Goal: Information Seeking & Learning: Learn about a topic

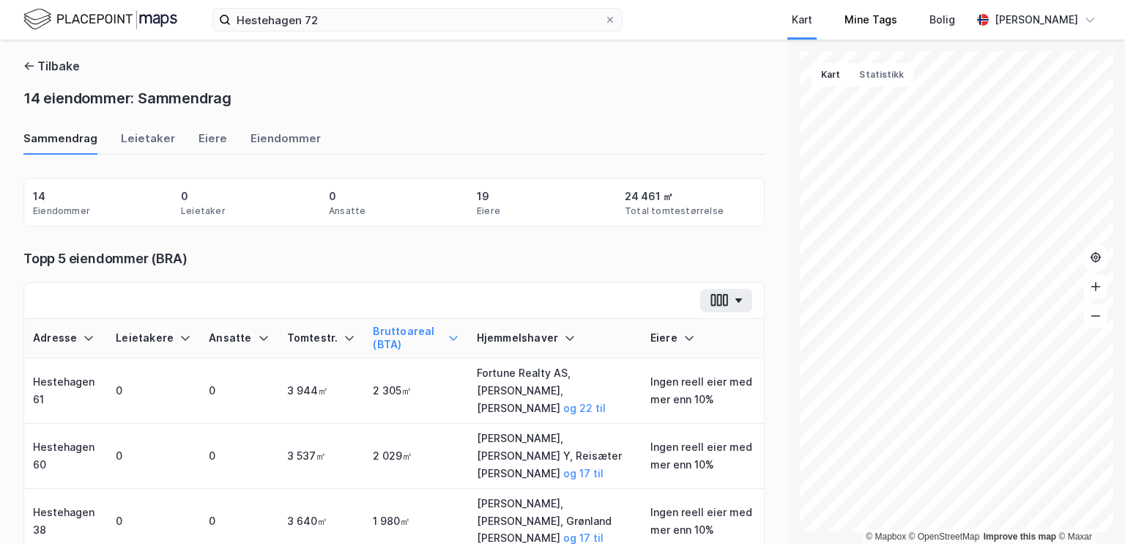
scroll to position [73, 0]
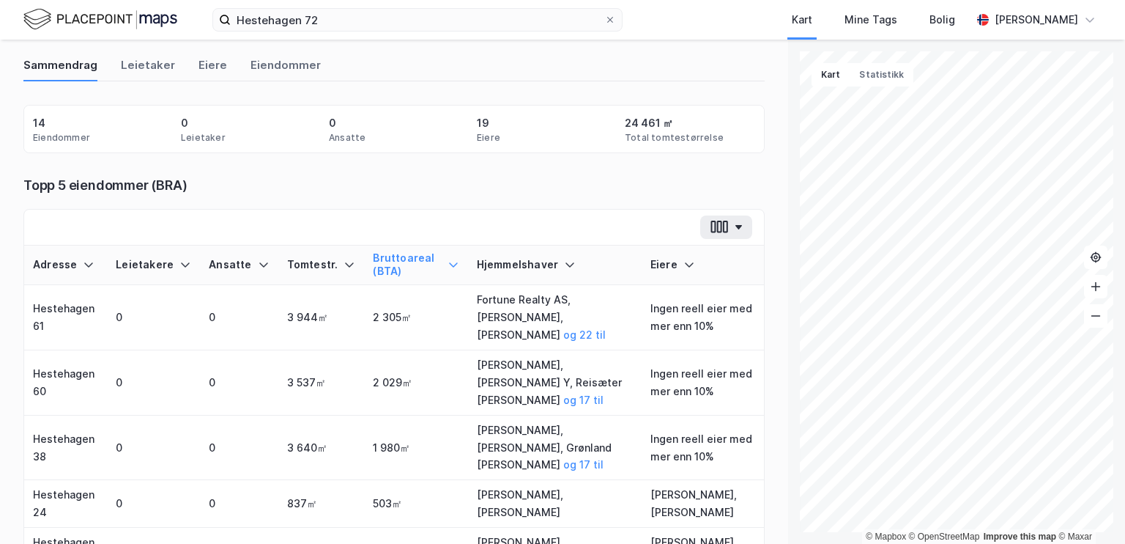
click at [100, 22] on img at bounding box center [100, 20] width 154 height 26
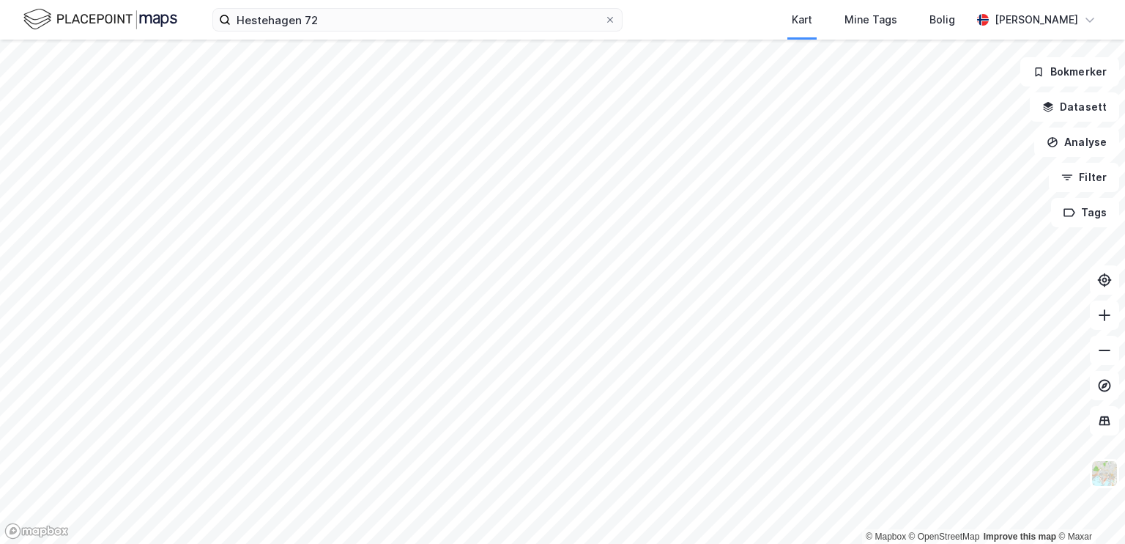
click at [104, 19] on img at bounding box center [100, 20] width 154 height 26
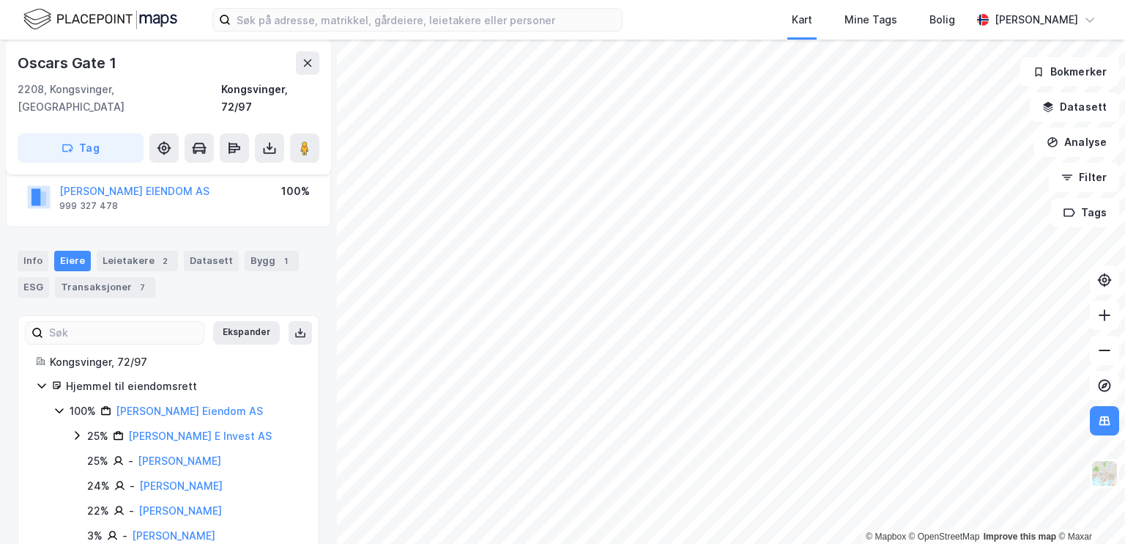
scroll to position [125, 0]
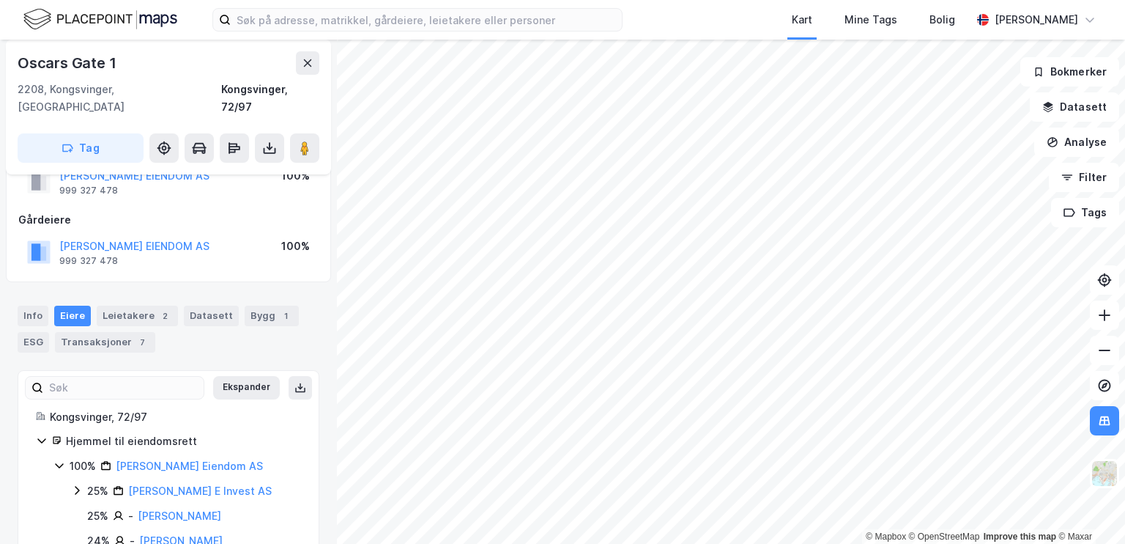
drag, startPoint x: 253, startPoint y: 304, endPoint x: 255, endPoint y: 297, distance: 7.6
click at [253, 305] on div "Bygg 1" at bounding box center [272, 315] width 54 height 21
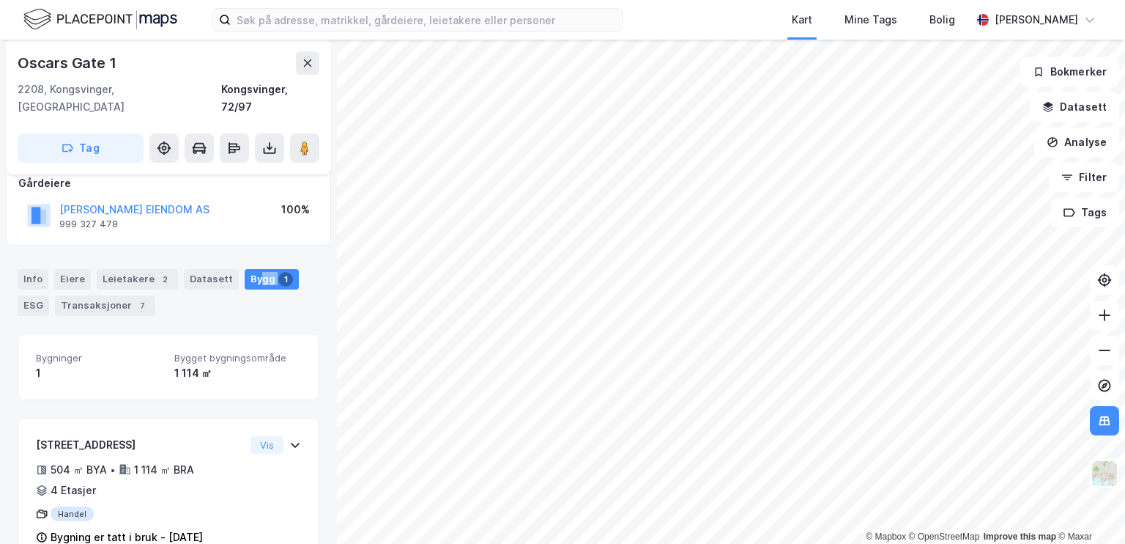
scroll to position [107, 0]
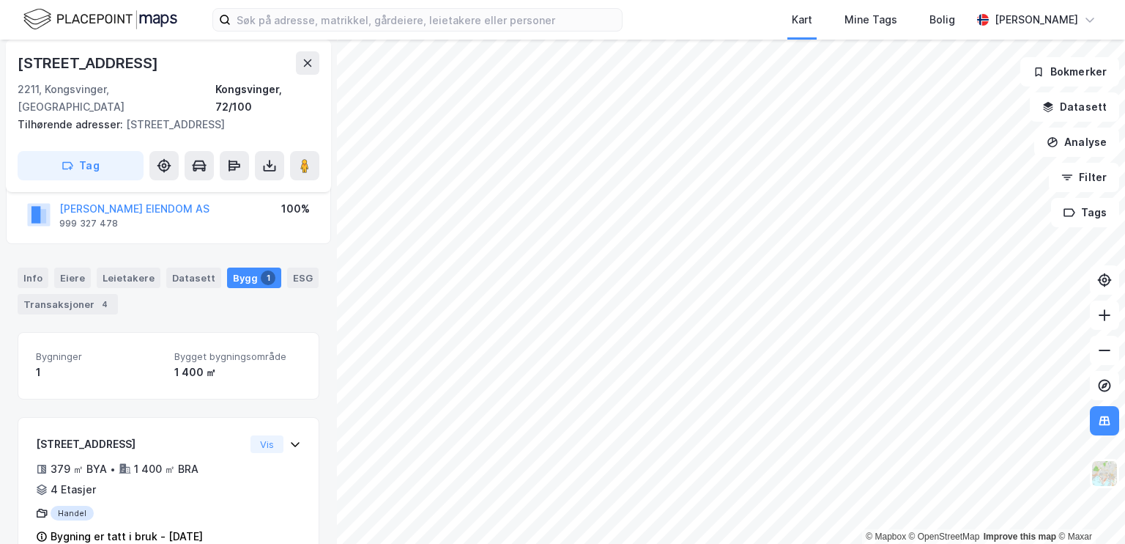
scroll to position [107, 0]
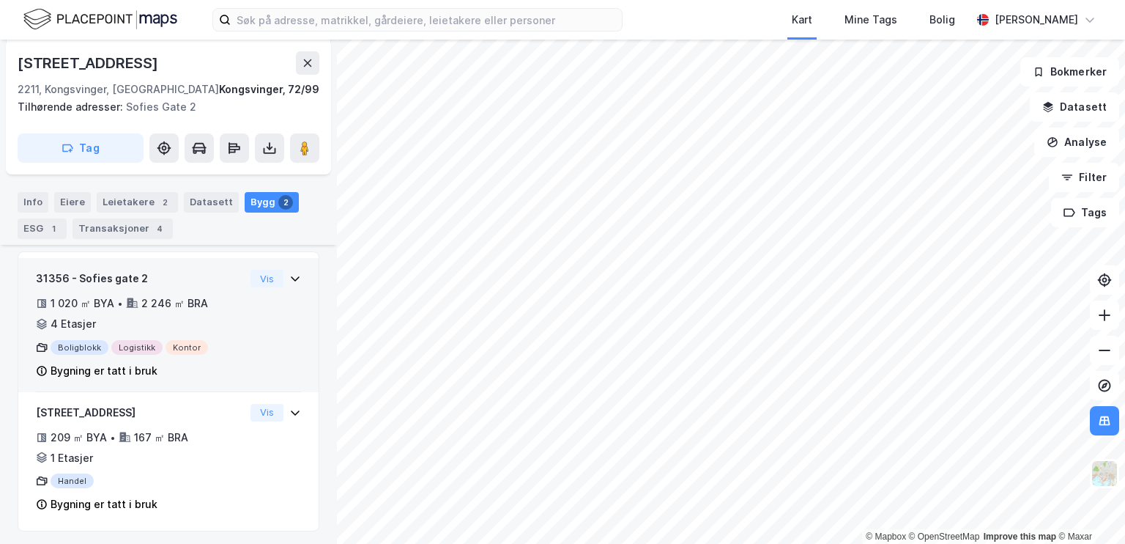
scroll to position [259, 0]
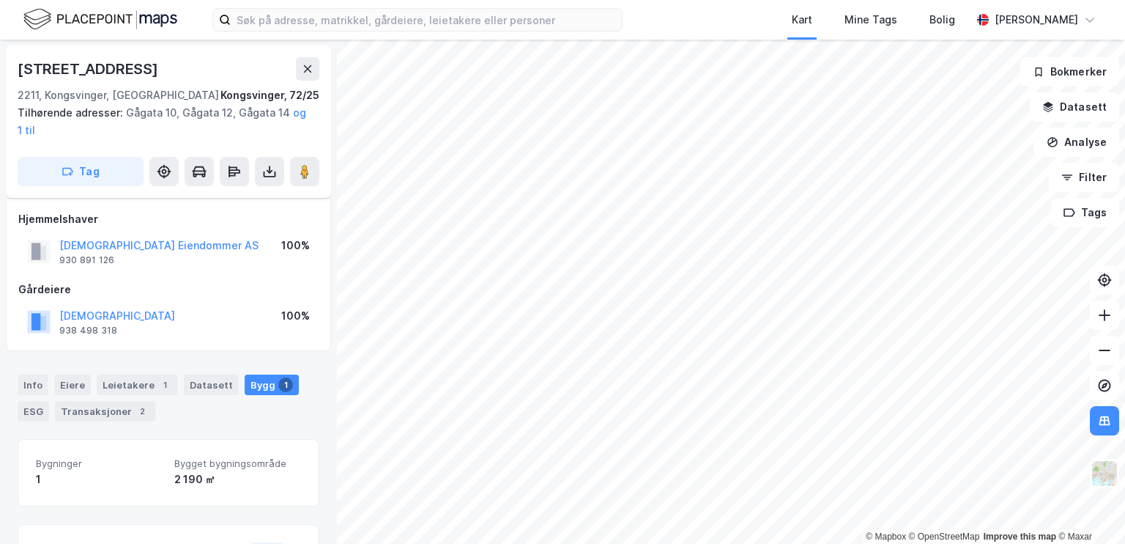
scroll to position [142, 0]
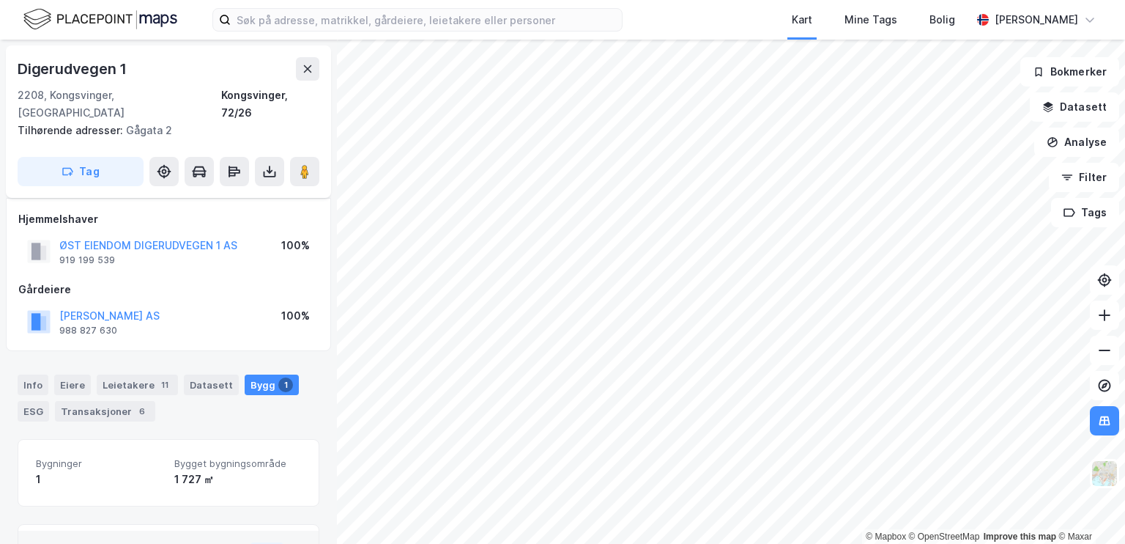
scroll to position [125, 0]
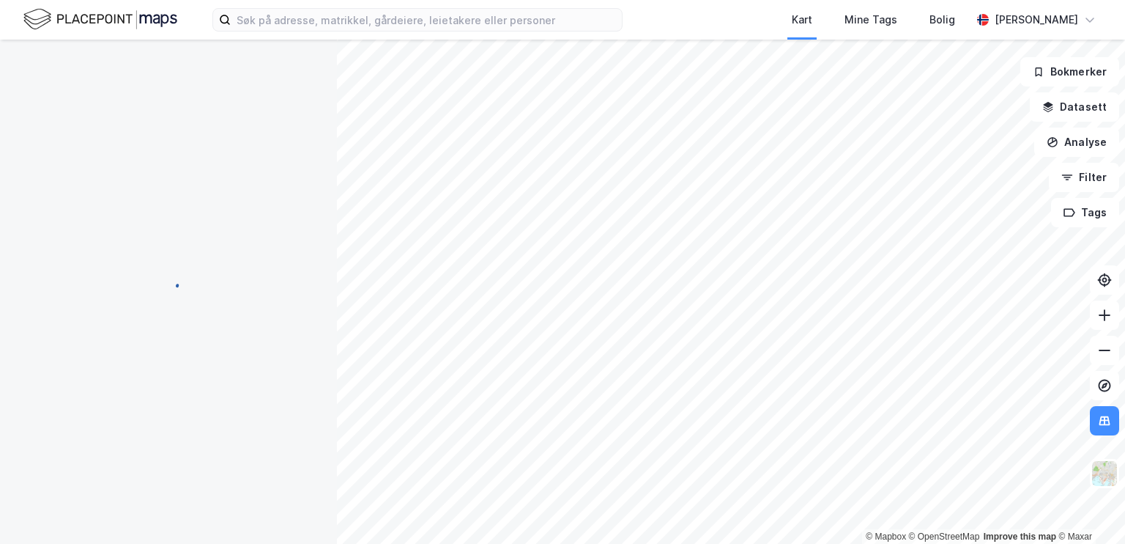
scroll to position [125, 0]
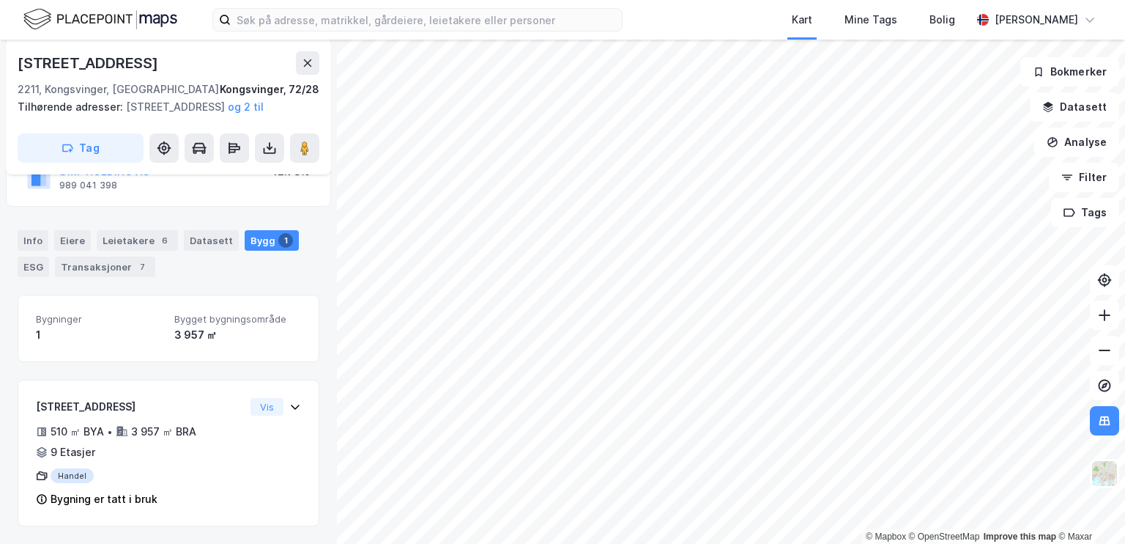
scroll to position [177, 0]
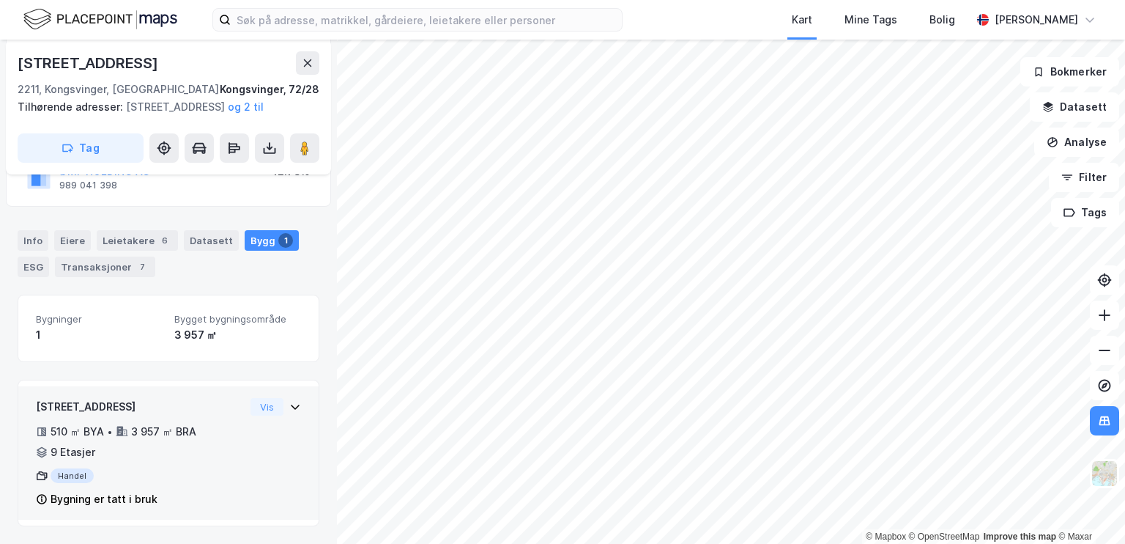
click at [291, 407] on icon at bounding box center [295, 406] width 9 height 5
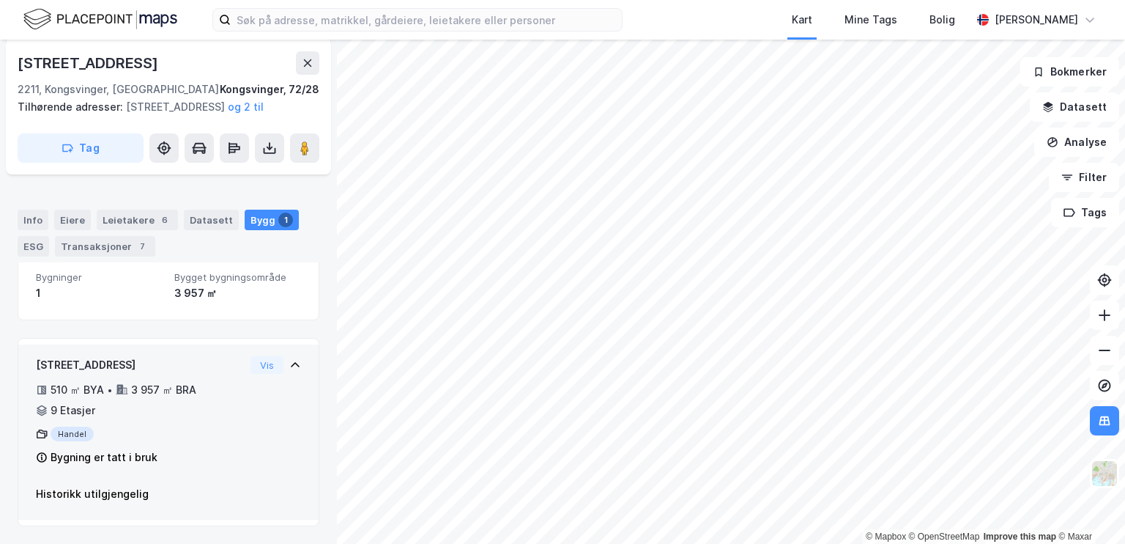
scroll to position [220, 0]
click at [62, 437] on div "Handel" at bounding box center [140, 433] width 209 height 15
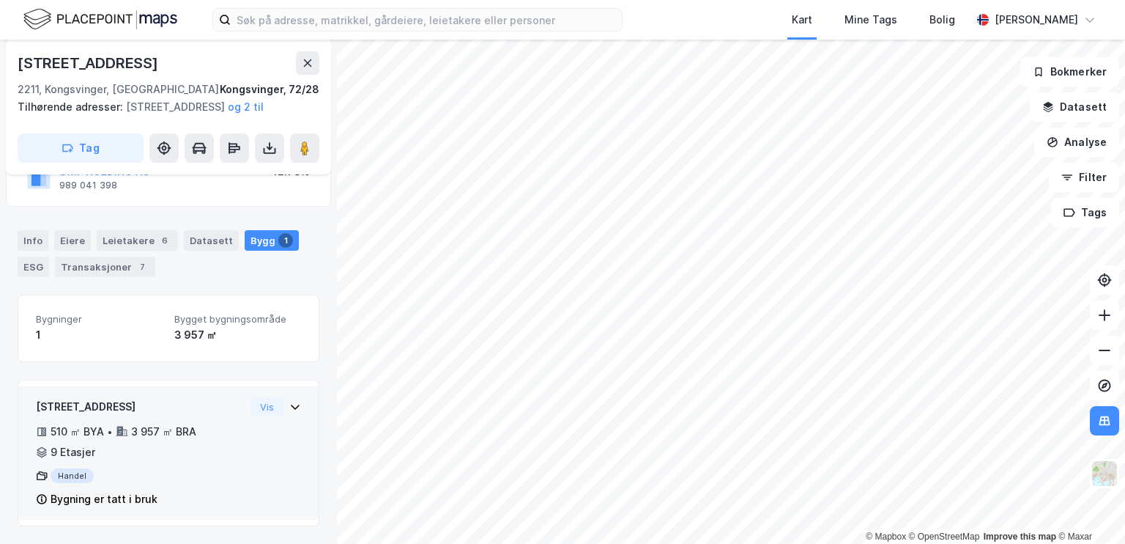
click at [59, 448] on div "9 Etasjer" at bounding box center [73, 452] width 45 height 18
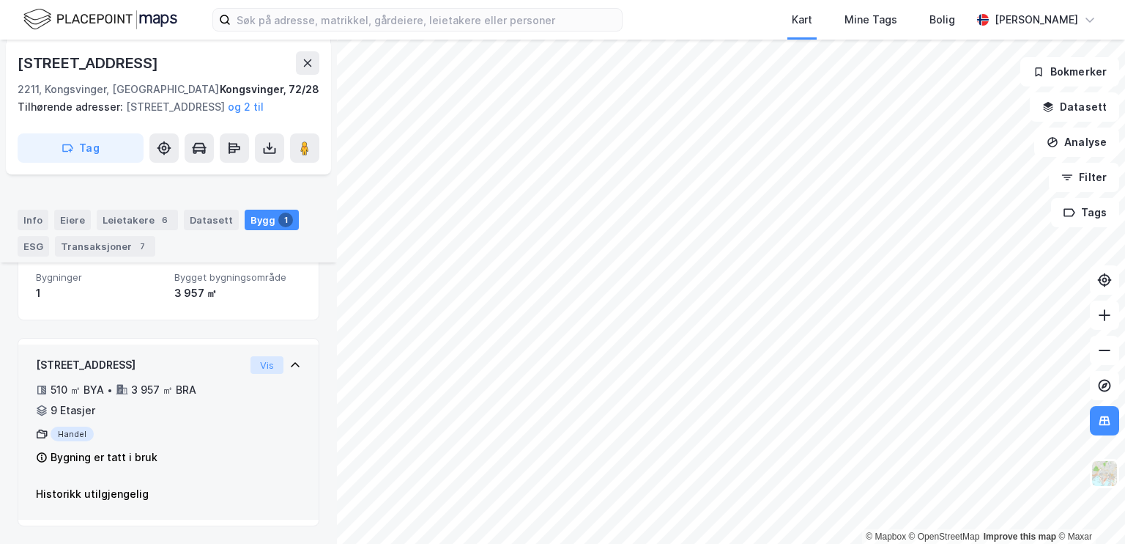
click at [262, 366] on button "Vis" at bounding box center [267, 365] width 33 height 18
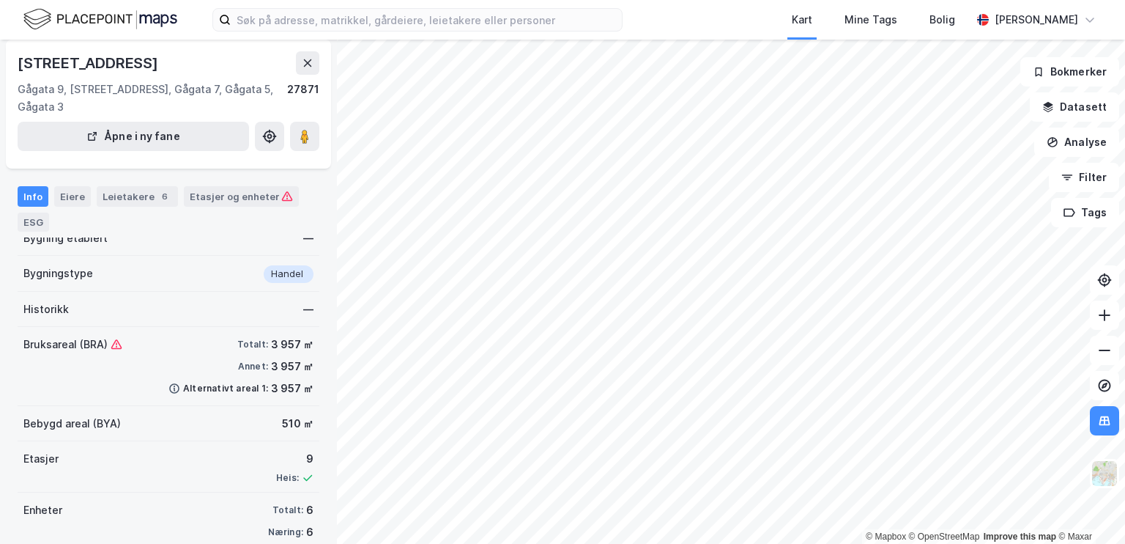
scroll to position [109, 0]
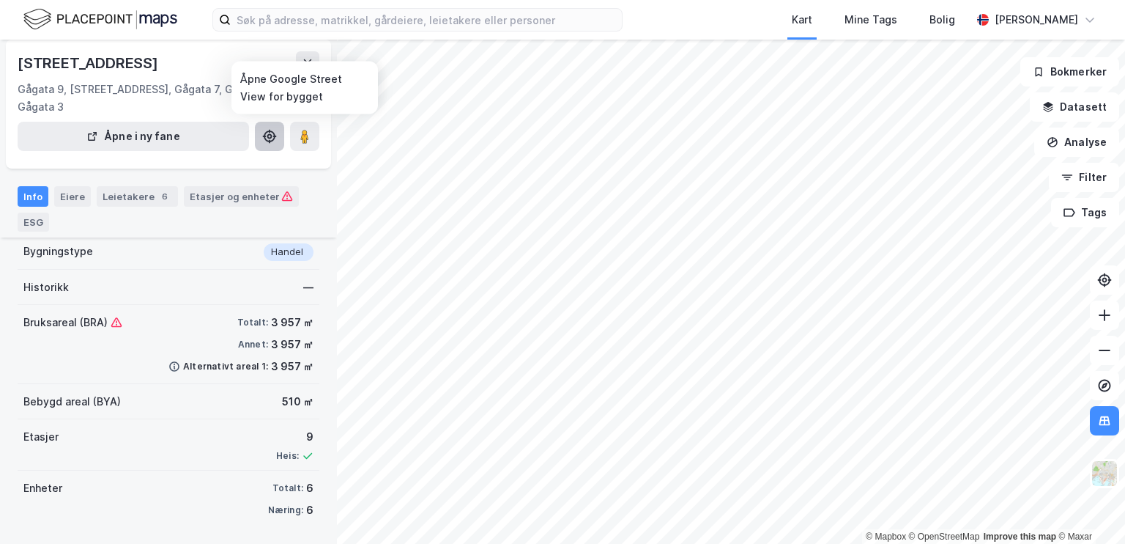
click at [265, 140] on icon at bounding box center [270, 136] width 12 height 12
click at [302, 131] on image at bounding box center [304, 136] width 9 height 15
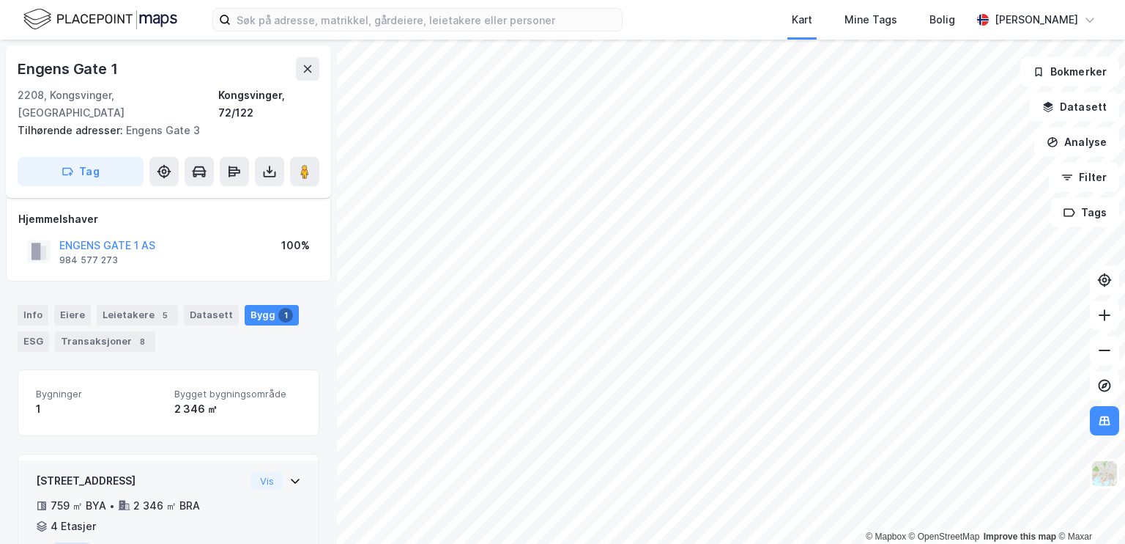
scroll to position [55, 0]
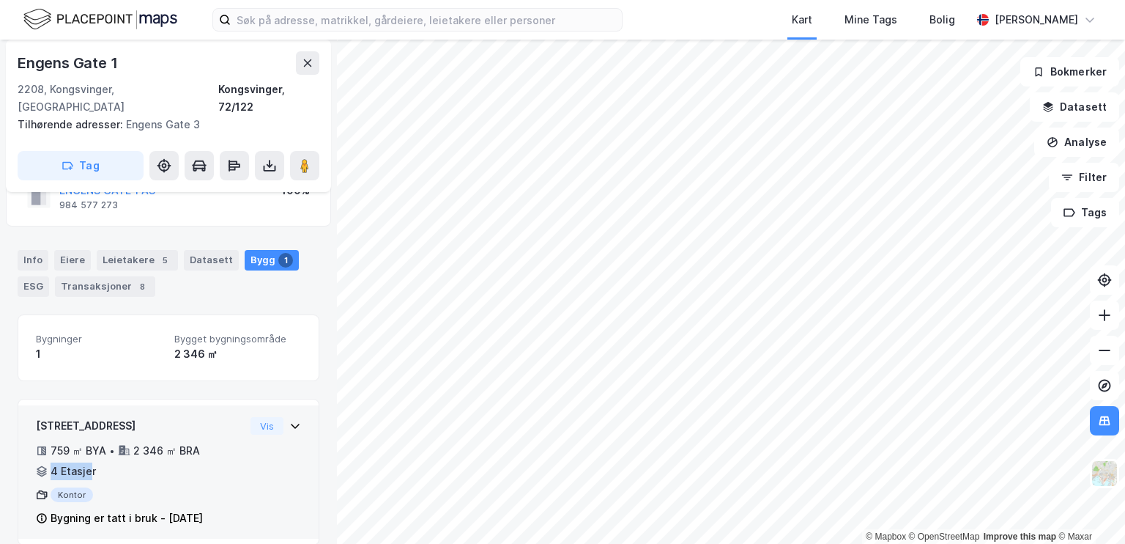
drag, startPoint x: 89, startPoint y: 447, endPoint x: 47, endPoint y: 467, distance: 46.2
click at [44, 462] on div "4 Etasjer" at bounding box center [66, 471] width 60 height 18
click at [265, 451] on div "16683 - Engens gate 1 759 ㎡ BYA • 2 346 ㎡ BRA • 4 Etasjer Kontor Bygning er tat…" at bounding box center [168, 478] width 265 height 122
click at [261, 417] on button "Vis" at bounding box center [267, 426] width 33 height 18
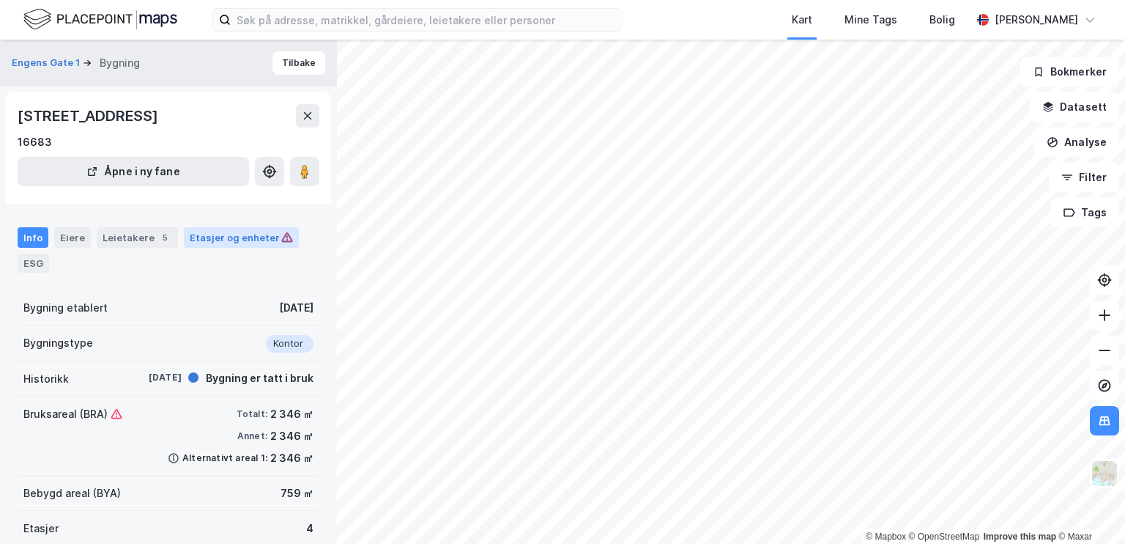
click at [191, 237] on div "Etasjer og enheter" at bounding box center [241, 237] width 103 height 13
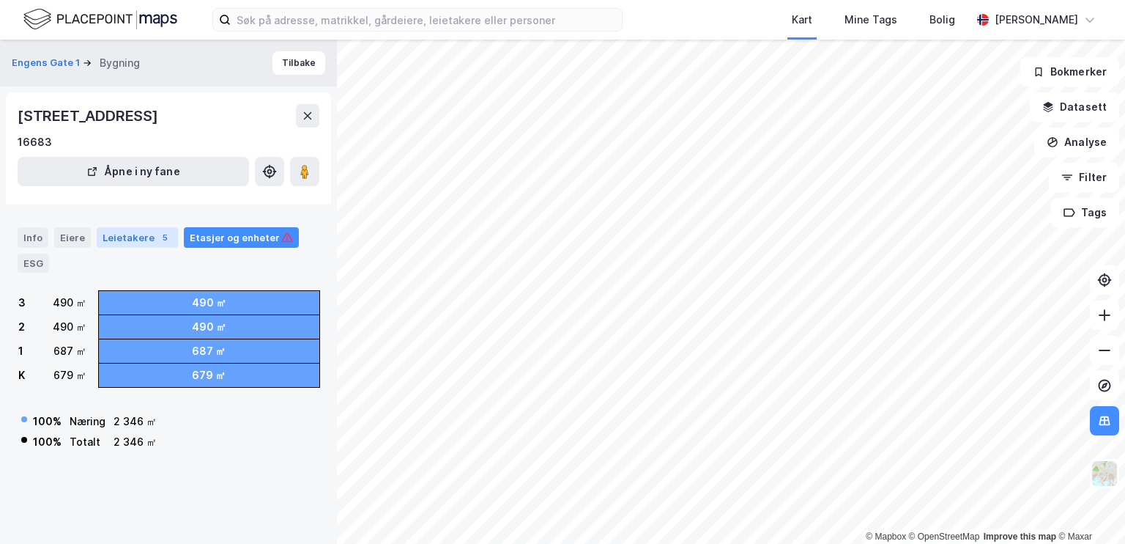
click at [157, 240] on div "5" at bounding box center [164, 237] width 15 height 15
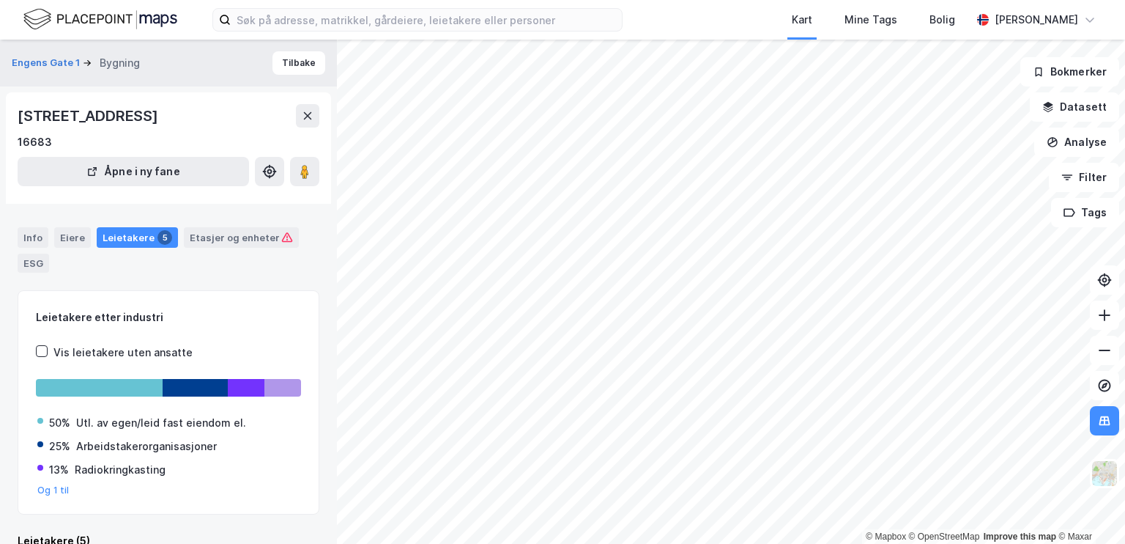
drag, startPoint x: 217, startPoint y: 380, endPoint x: 215, endPoint y: 357, distance: 22.8
drag, startPoint x: 215, startPoint y: 357, endPoint x: 185, endPoint y: 495, distance: 141.0
click at [185, 495] on div "50% Utl. av egen/leid fast eiendom el. 25% Arbeidstakerorganisasjoner 13% Radio…" at bounding box center [168, 449] width 265 height 94
click at [140, 169] on button "Åpne i ny fane" at bounding box center [133, 171] width 231 height 29
click at [305, 169] on image at bounding box center [304, 171] width 9 height 15
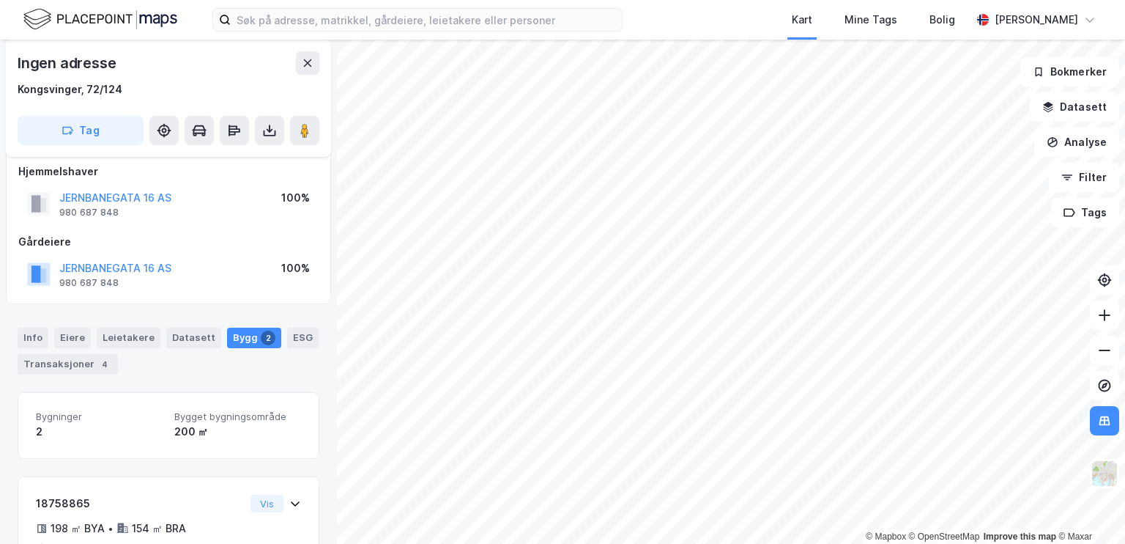
scroll to position [219, 0]
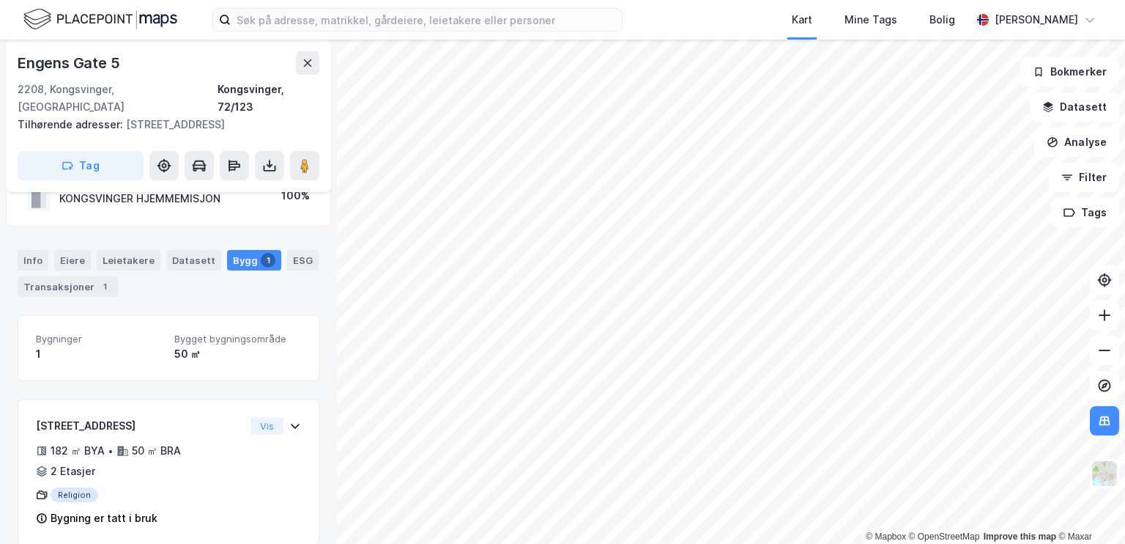
scroll to position [50, 0]
click at [305, 158] on image at bounding box center [304, 165] width 9 height 15
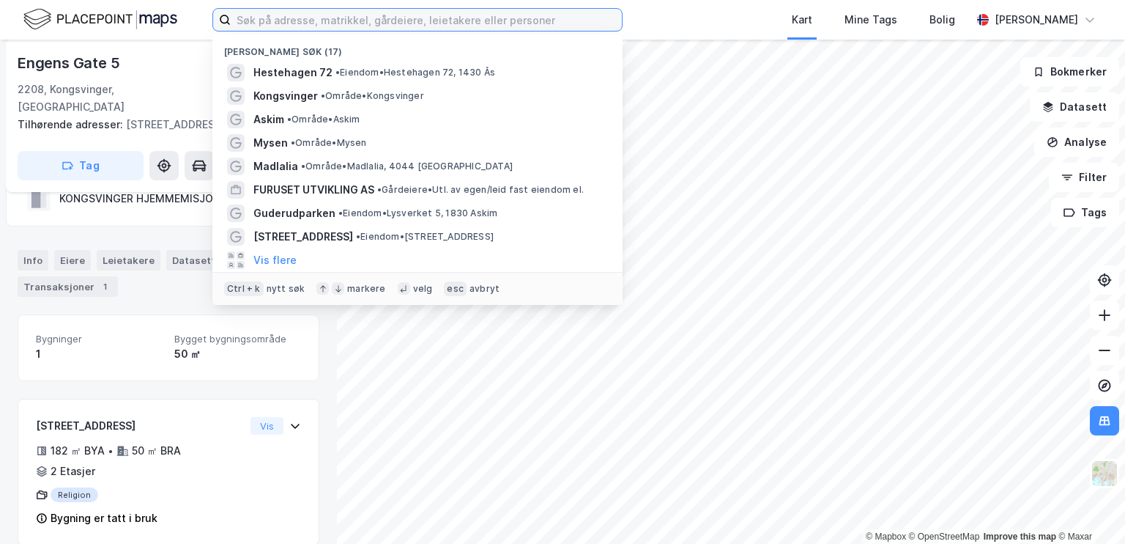
click at [483, 20] on input at bounding box center [426, 20] width 391 height 22
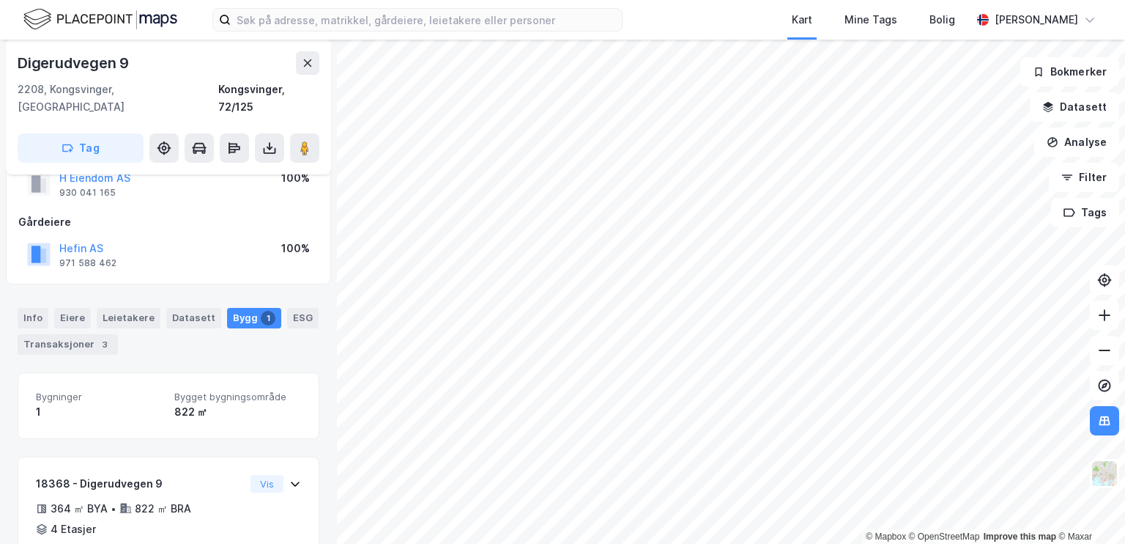
scroll to position [107, 0]
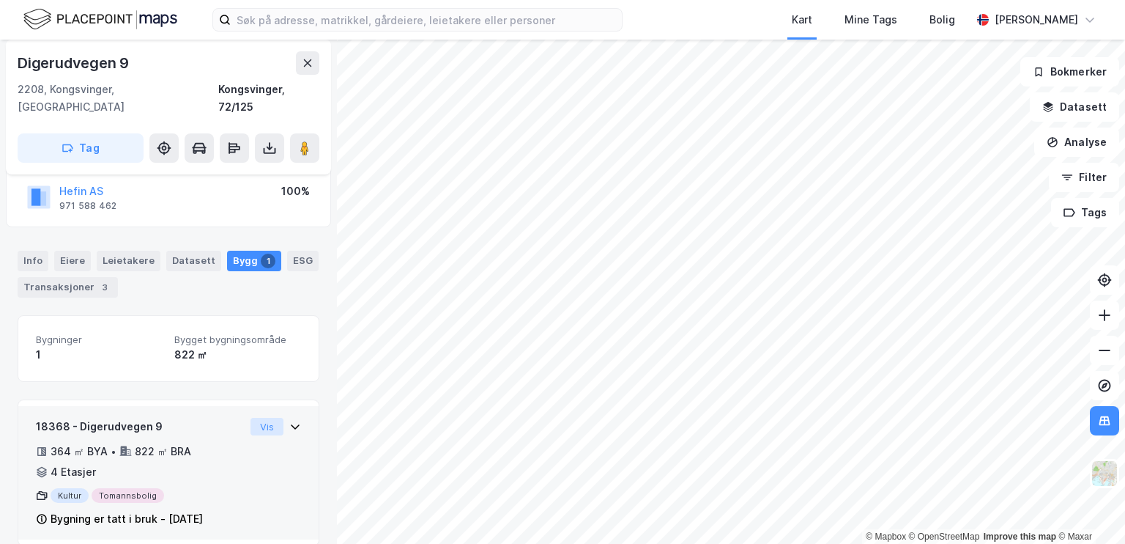
click at [256, 418] on button "Vis" at bounding box center [267, 427] width 33 height 18
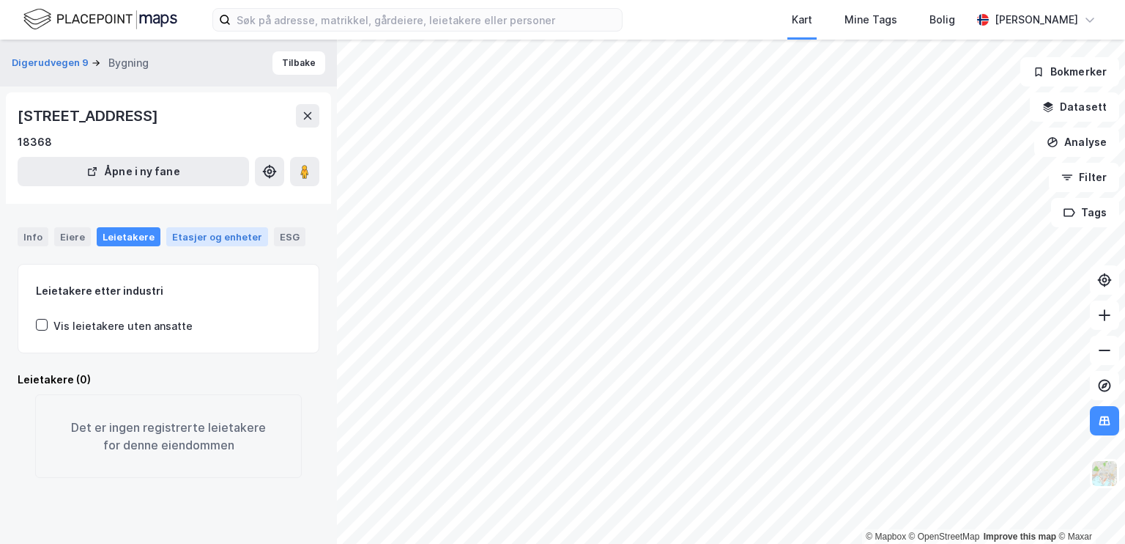
click at [179, 240] on div "Etasjer og enheter" at bounding box center [217, 236] width 90 height 13
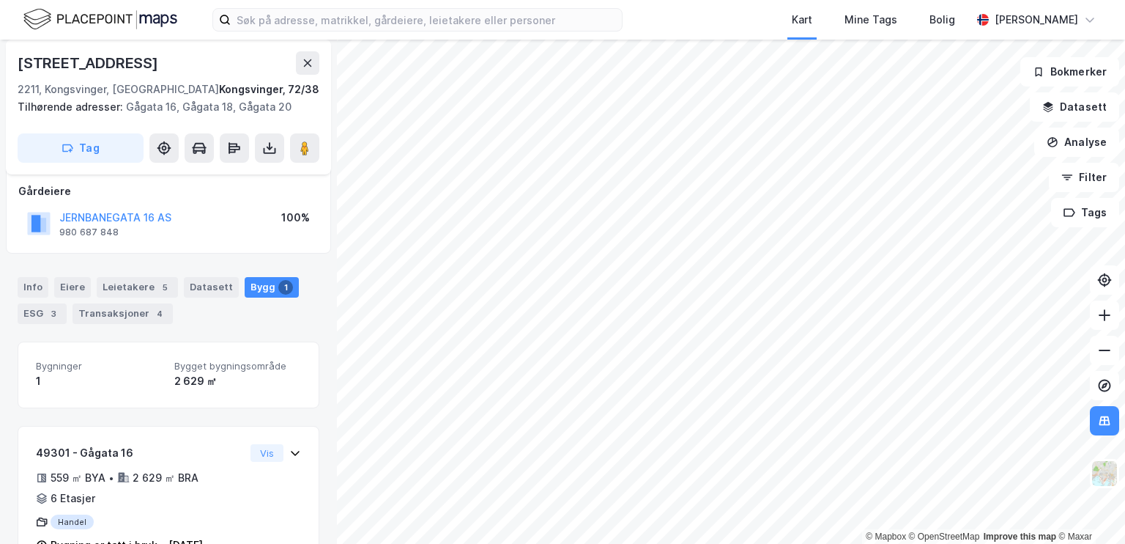
scroll to position [125, 0]
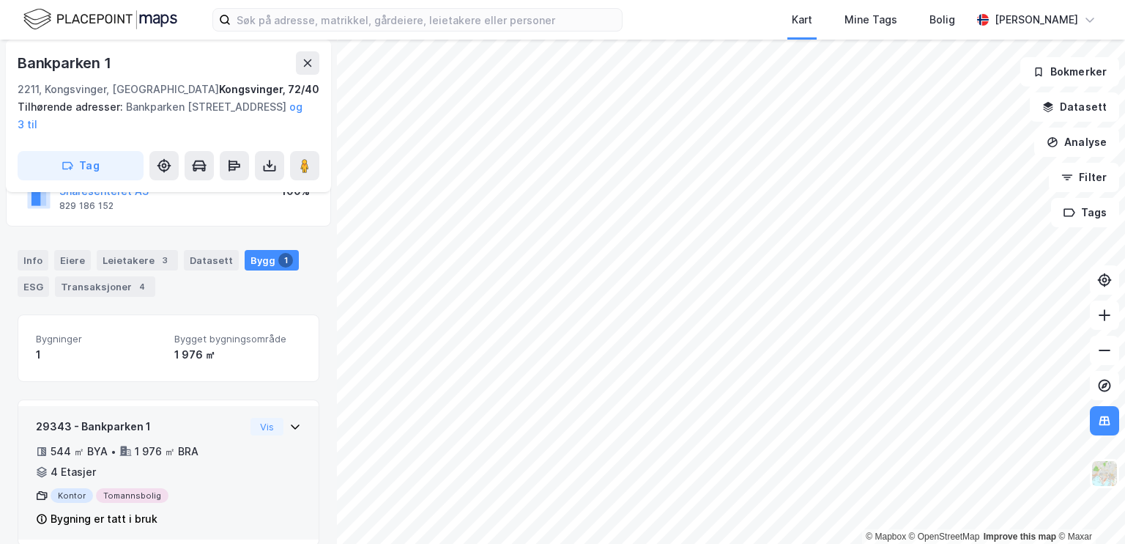
scroll to position [142, 0]
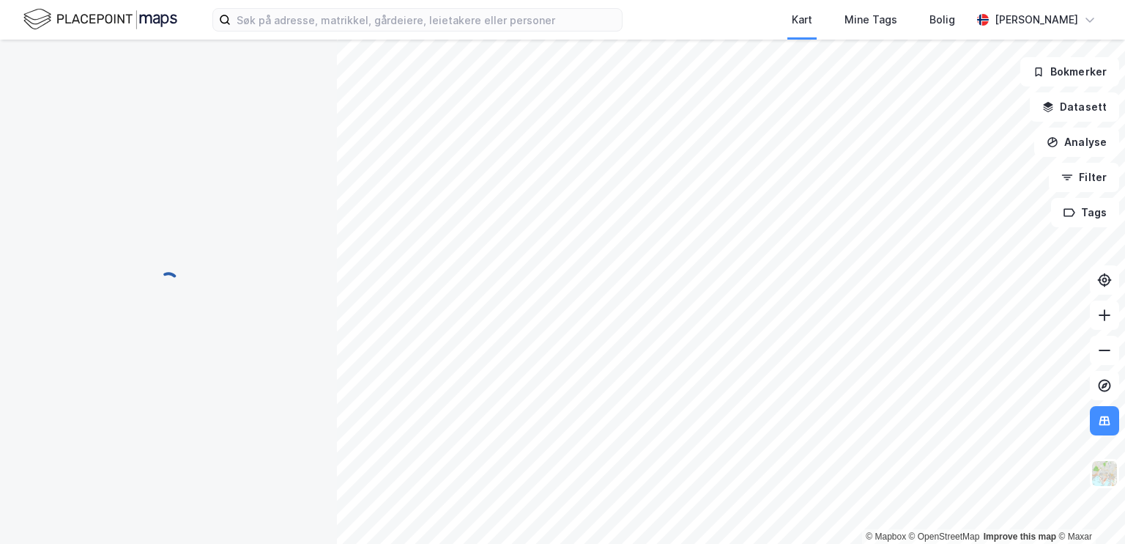
scroll to position [125, 0]
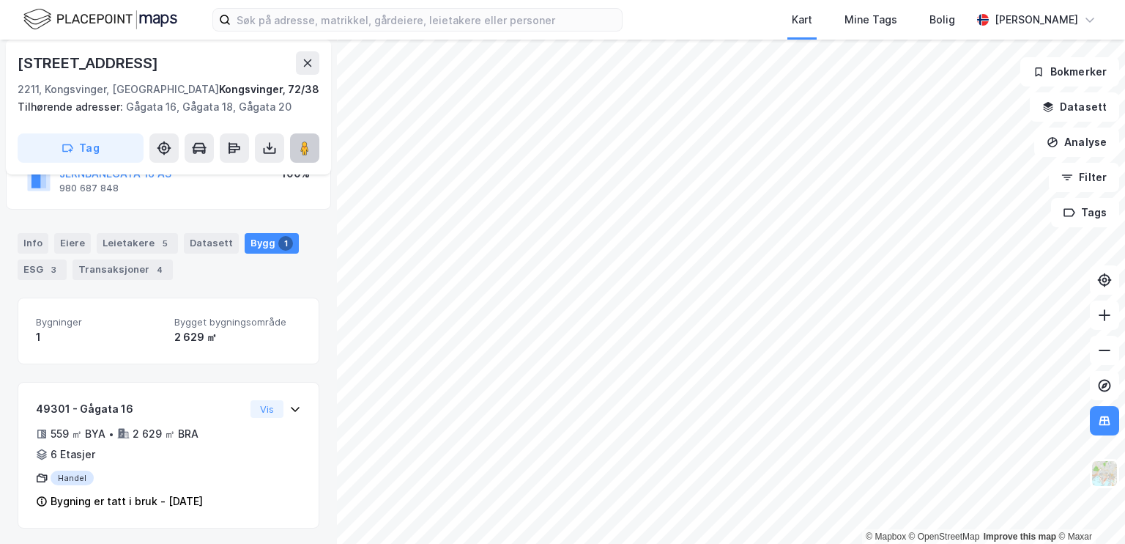
click at [308, 157] on button at bounding box center [304, 147] width 29 height 29
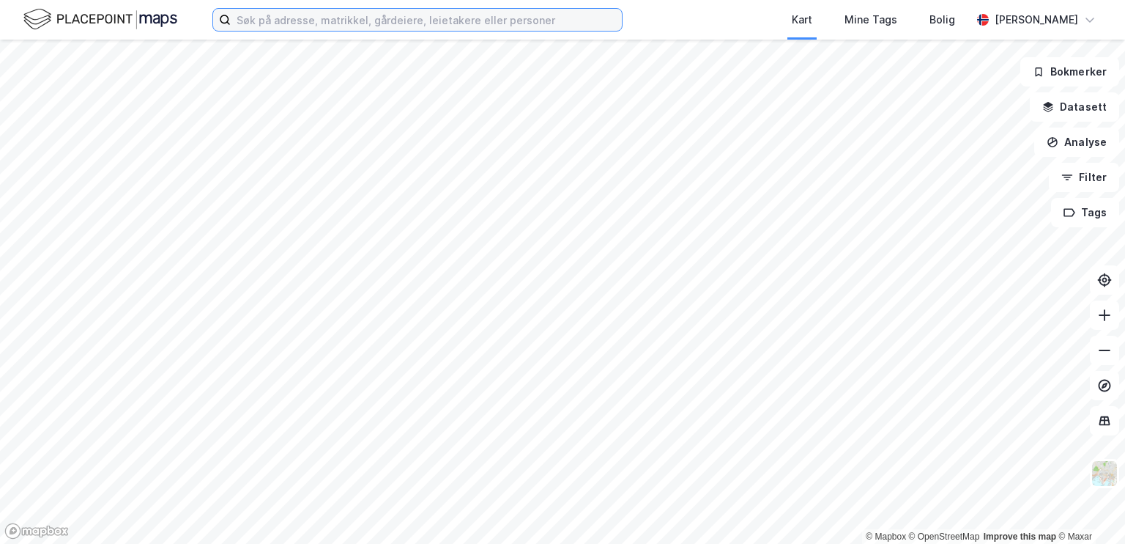
click at [382, 21] on input at bounding box center [426, 20] width 391 height 22
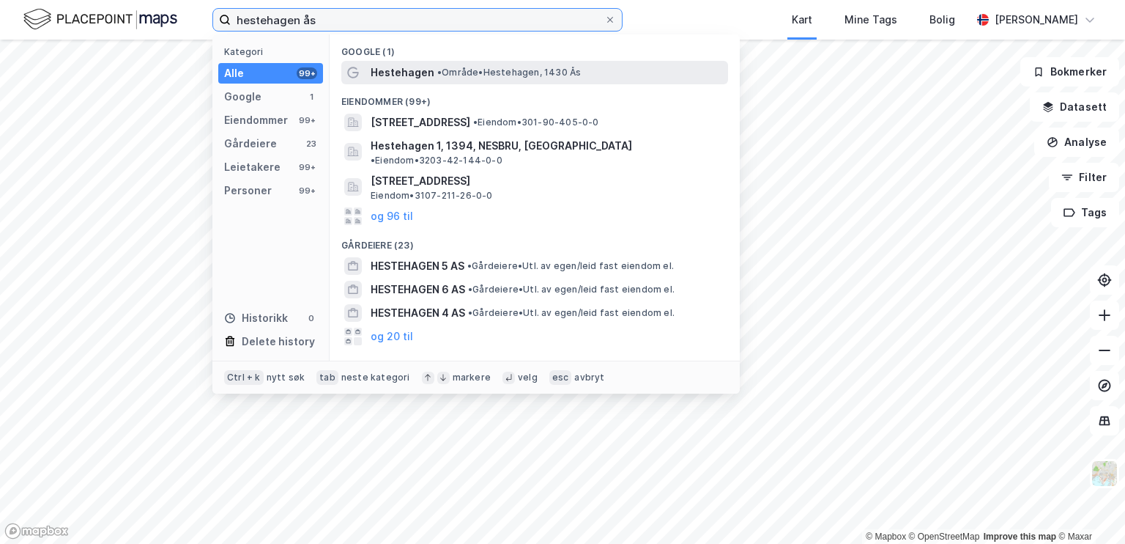
type input "hestehagen ås"
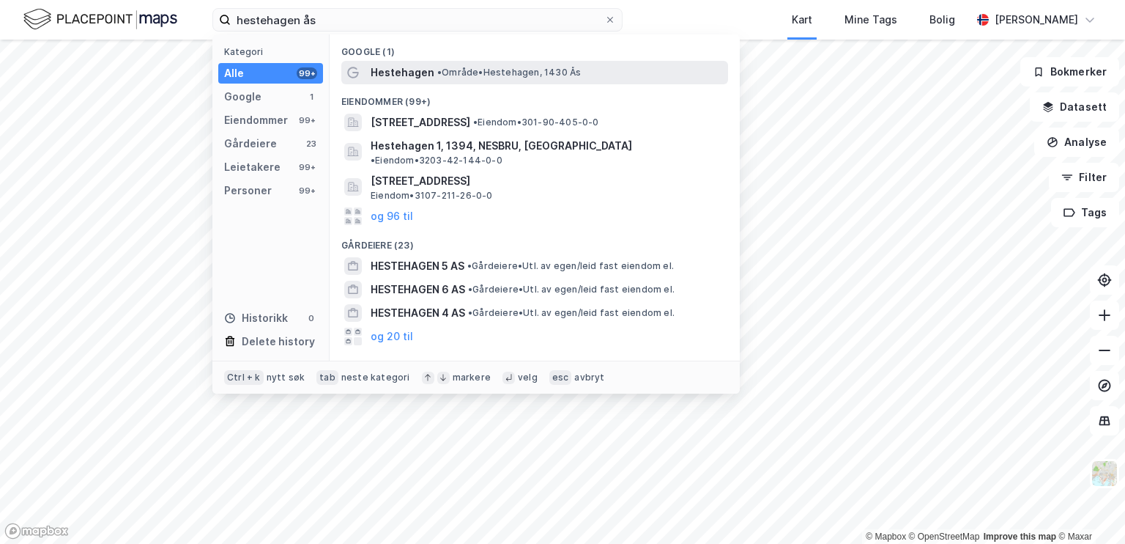
click at [429, 64] on span "Hestehagen" at bounding box center [403, 73] width 64 height 18
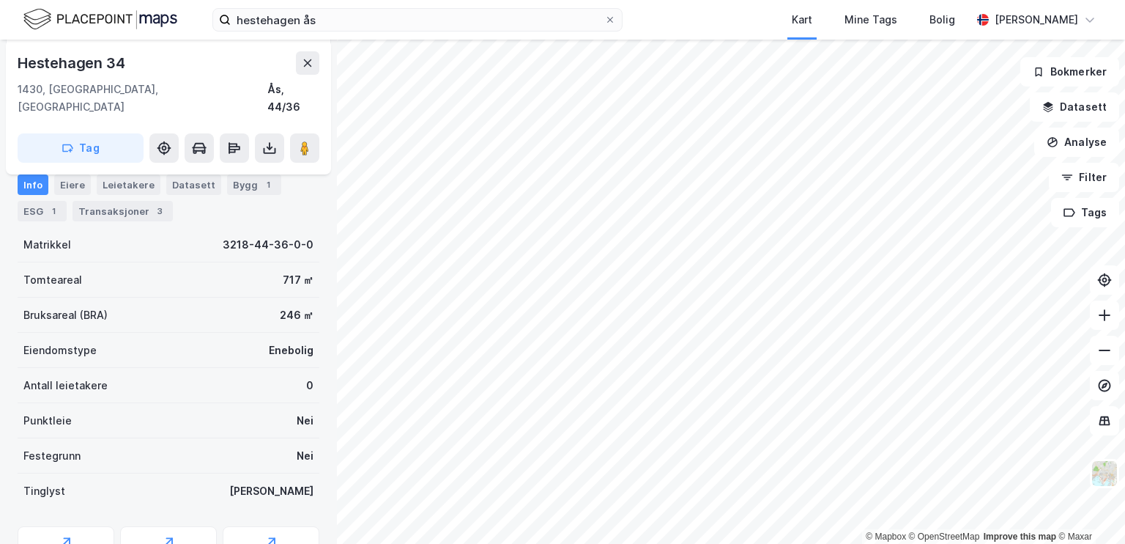
scroll to position [47, 0]
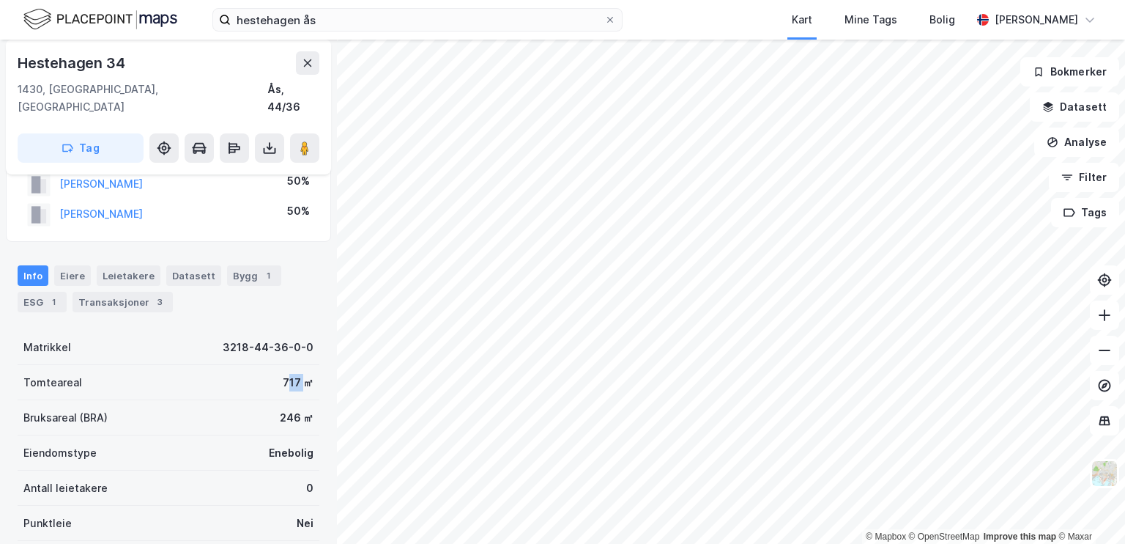
drag, startPoint x: 280, startPoint y: 351, endPoint x: 309, endPoint y: 354, distance: 29.4
click at [302, 365] on div "Tomteareal 717 ㎡" at bounding box center [169, 382] width 302 height 35
drag, startPoint x: 312, startPoint y: 377, endPoint x: 307, endPoint y: 389, distance: 12.8
click at [312, 377] on div "Hestehagen 34 1430, [GEOGRAPHIC_DATA], [GEOGRAPHIC_DATA], 44/36 Tag Hjemmelshav…" at bounding box center [168, 292] width 337 height 504
drag, startPoint x: 305, startPoint y: 398, endPoint x: 220, endPoint y: 401, distance: 85.0
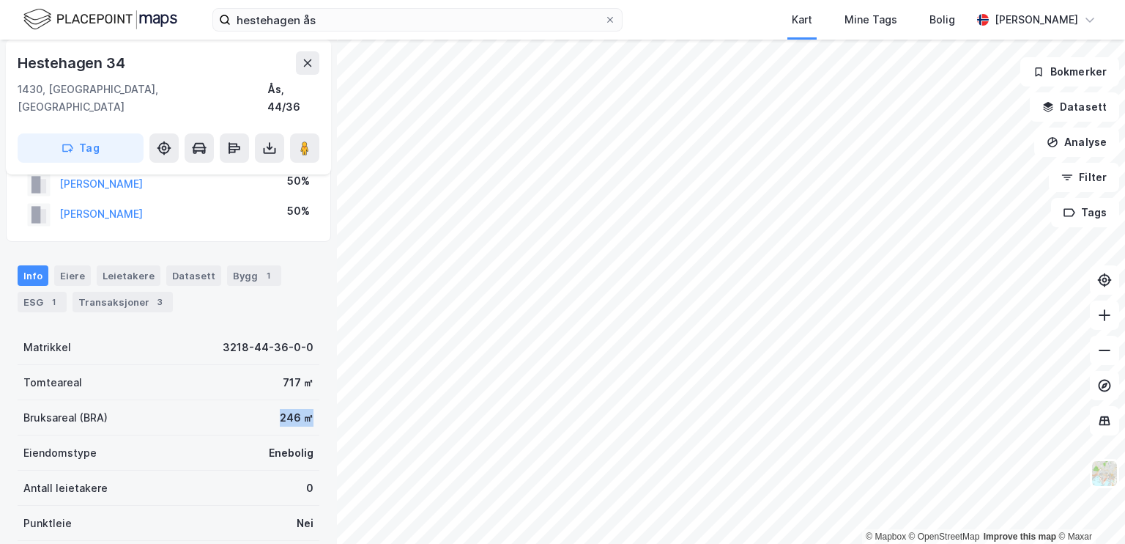
click at [231, 401] on div "Bruksareal (BRA) 246 ㎡" at bounding box center [169, 417] width 302 height 35
click at [226, 406] on div "Bruksareal (BRA) 246 ㎡" at bounding box center [169, 417] width 302 height 35
click at [316, 337] on div "Hestehagen 34 1430, [GEOGRAPHIC_DATA], [GEOGRAPHIC_DATA], 44/36 Tag Hjemmelshav…" at bounding box center [168, 292] width 337 height 504
click at [237, 265] on div "Bygg 1" at bounding box center [254, 275] width 54 height 21
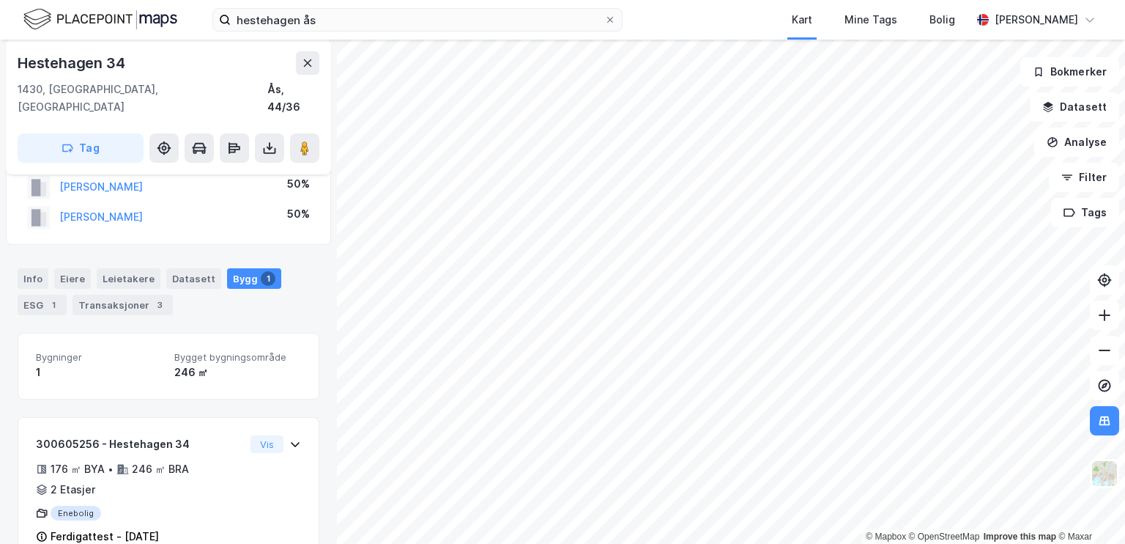
scroll to position [62, 0]
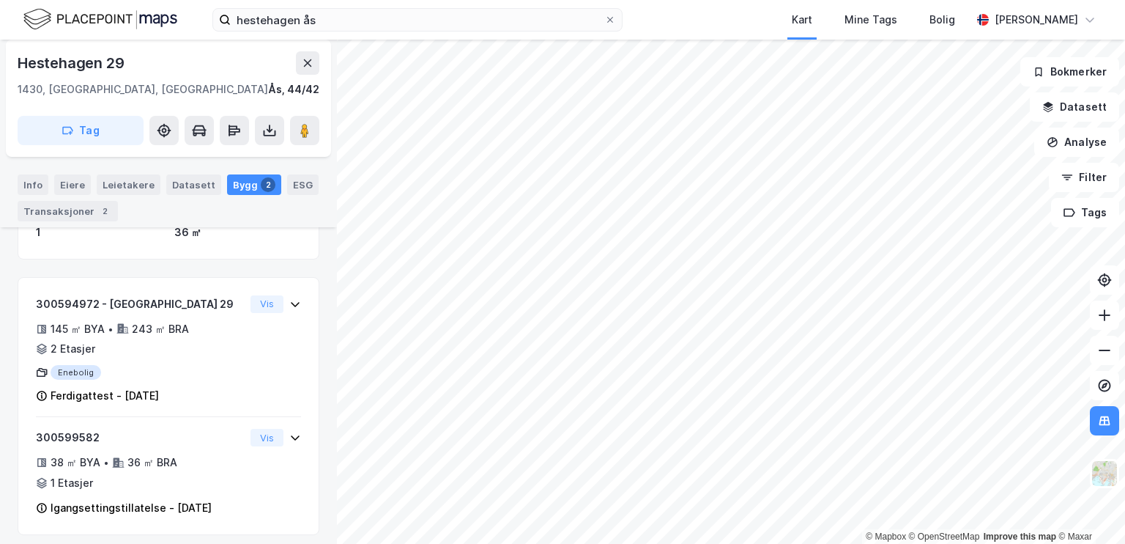
scroll to position [258, 0]
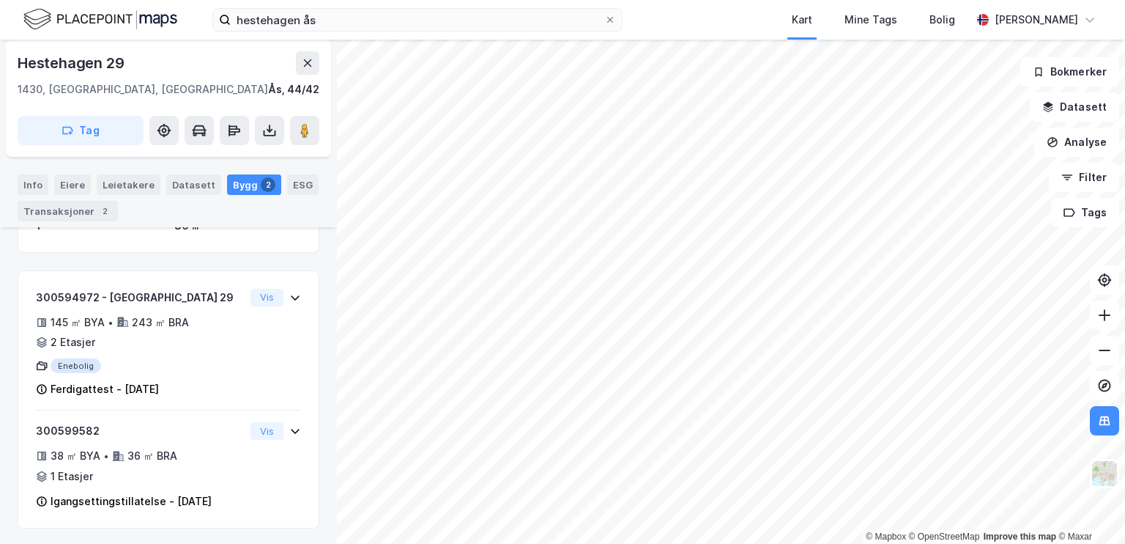
scroll to position [134, 0]
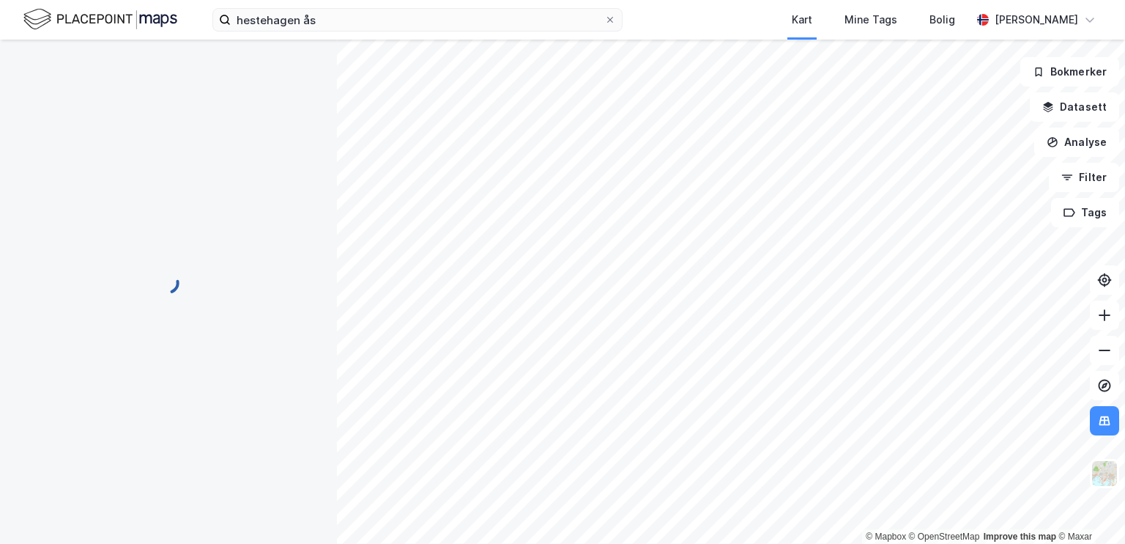
scroll to position [134, 0]
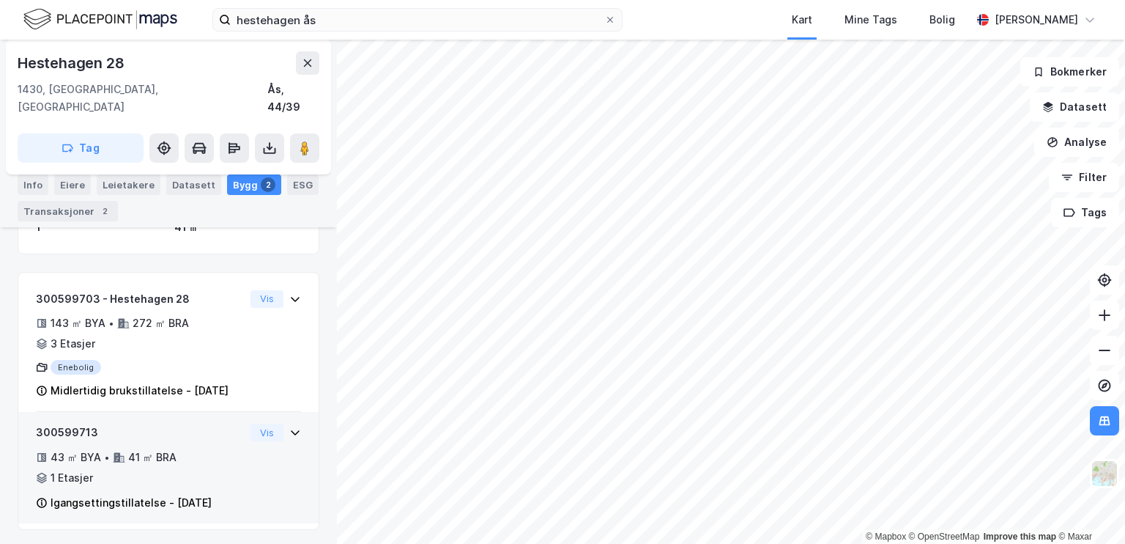
scroll to position [275, 0]
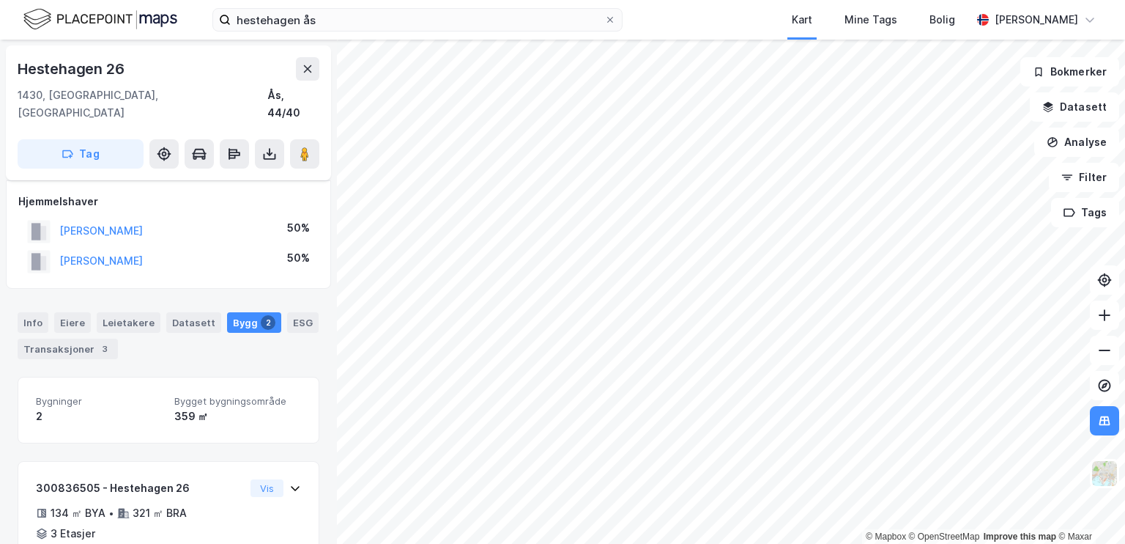
scroll to position [174, 0]
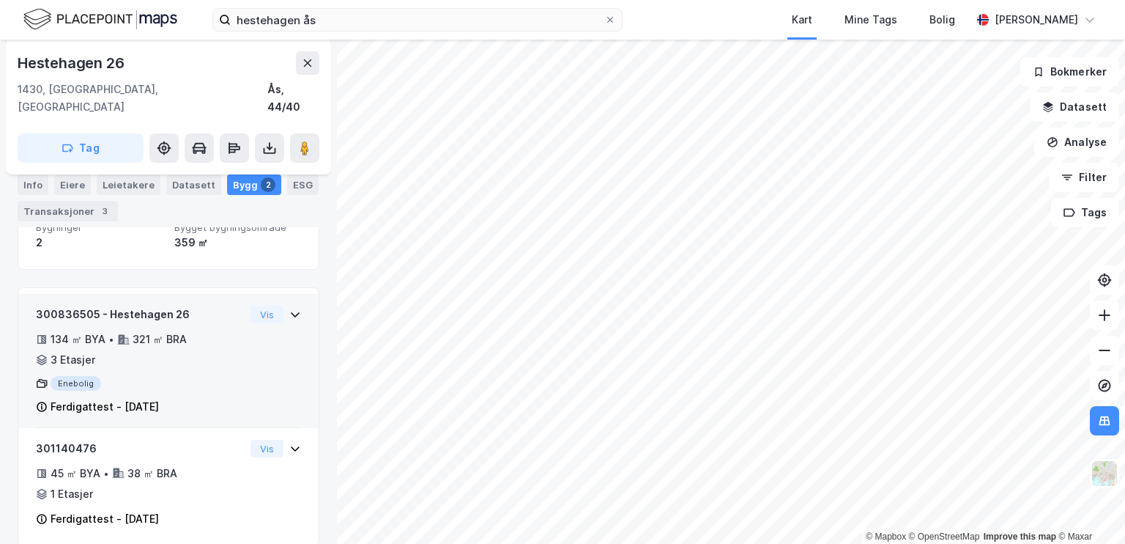
click at [275, 330] on div "300836505 - Hestehagen 26 134 ㎡ BYA • 321 ㎡ BRA • 3 Etasjer Enebolig Ferdigatte…" at bounding box center [168, 366] width 265 height 122
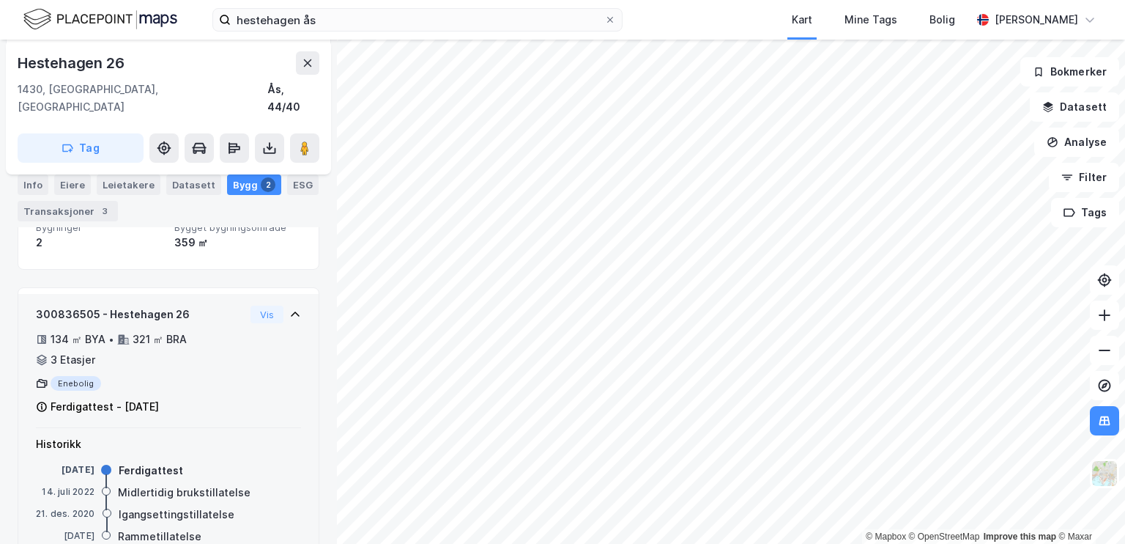
click at [272, 337] on div "300836505 - Hestehagen 26 134 ㎡ BYA • 321 ㎡ BRA • 3 Etasjer Enebolig Ferdigatte…" at bounding box center [168, 366] width 265 height 122
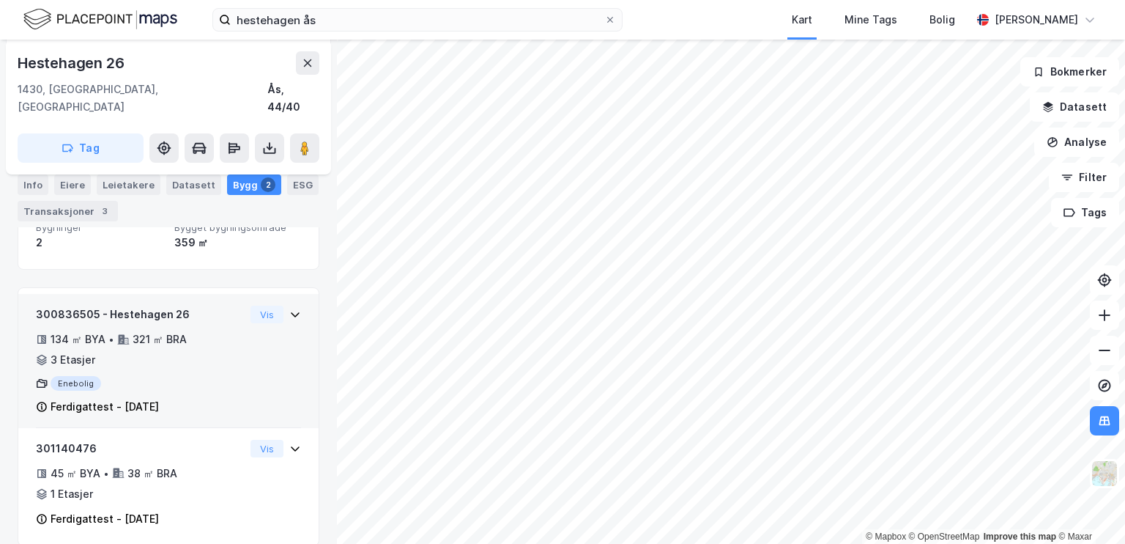
click at [272, 337] on div "300836505 - Hestehagen 26 134 ㎡ BYA • 321 ㎡ BRA • 3 Etasjer Enebolig Ferdigatte…" at bounding box center [168, 366] width 265 height 122
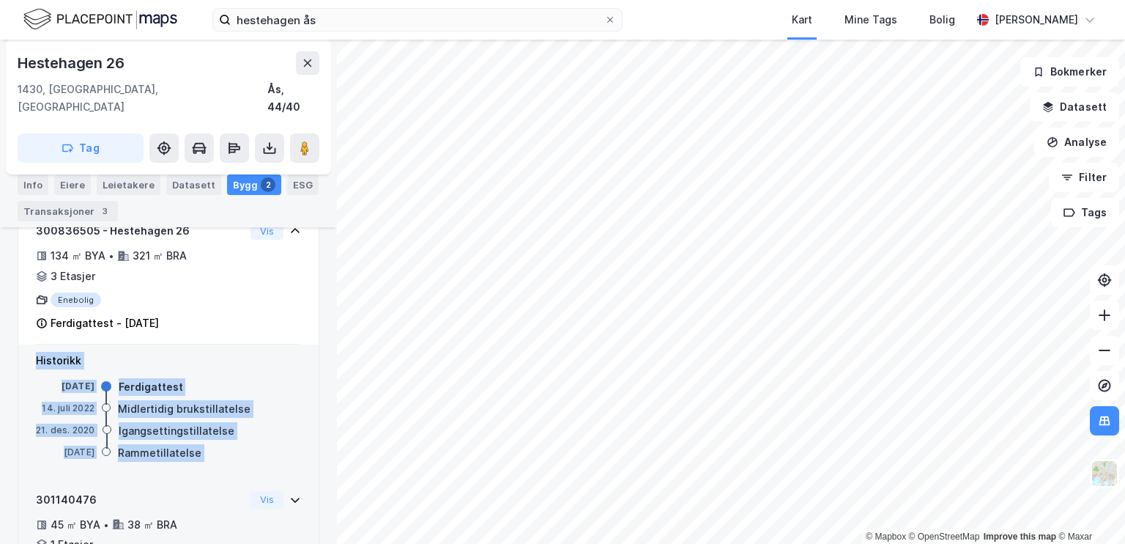
scroll to position [308, 0]
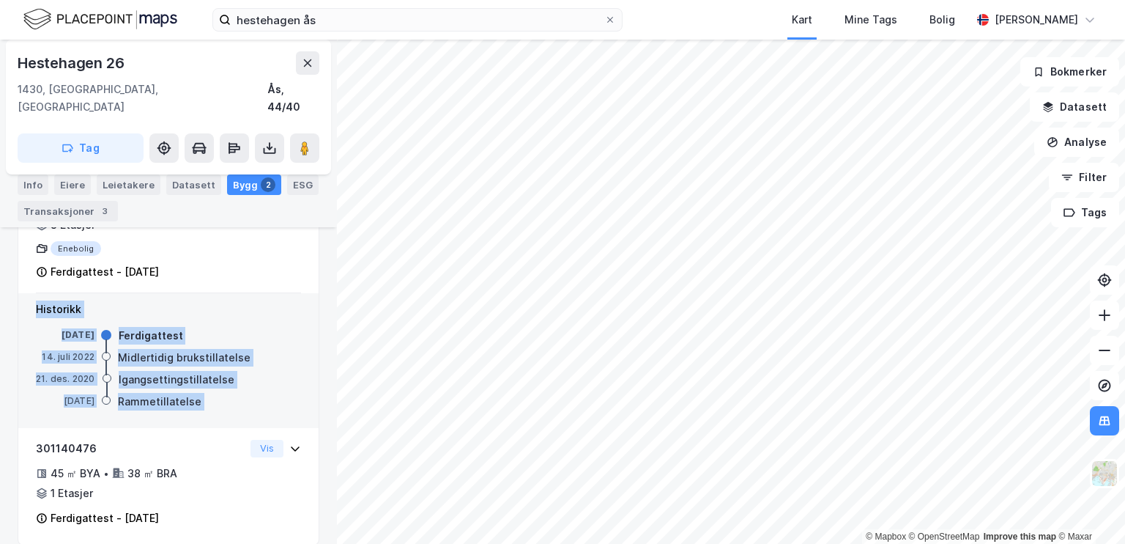
click at [185, 393] on div "Rammetillatelse" at bounding box center [160, 402] width 84 height 18
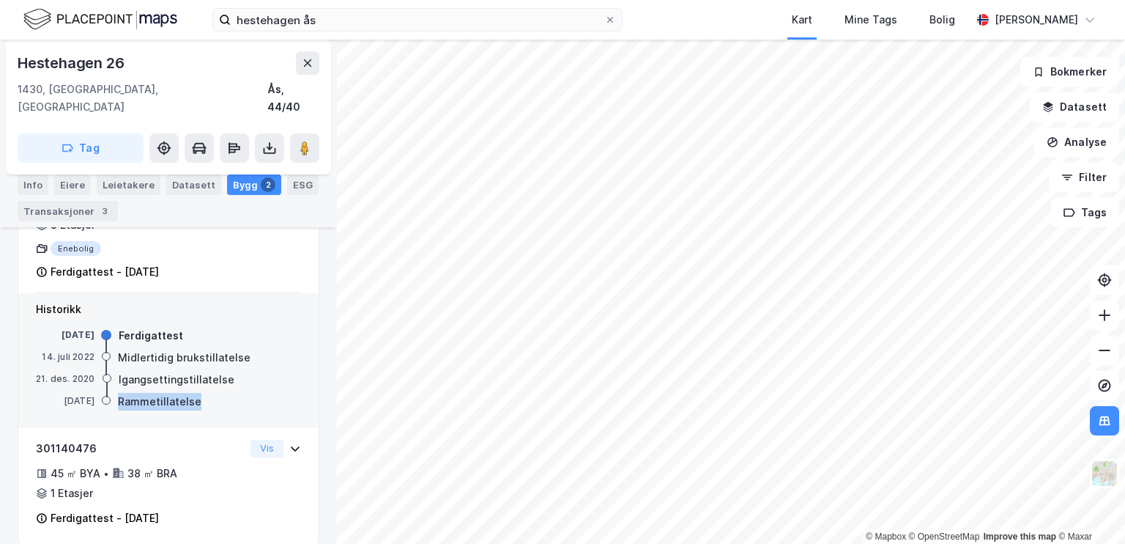
drag, startPoint x: 196, startPoint y: 383, endPoint x: 100, endPoint y: 386, distance: 96.7
click at [100, 394] on div "[DATE] Rammetillatelse" at bounding box center [168, 402] width 265 height 16
click at [201, 394] on div "[DATE] Rammetillatelse" at bounding box center [168, 402] width 265 height 16
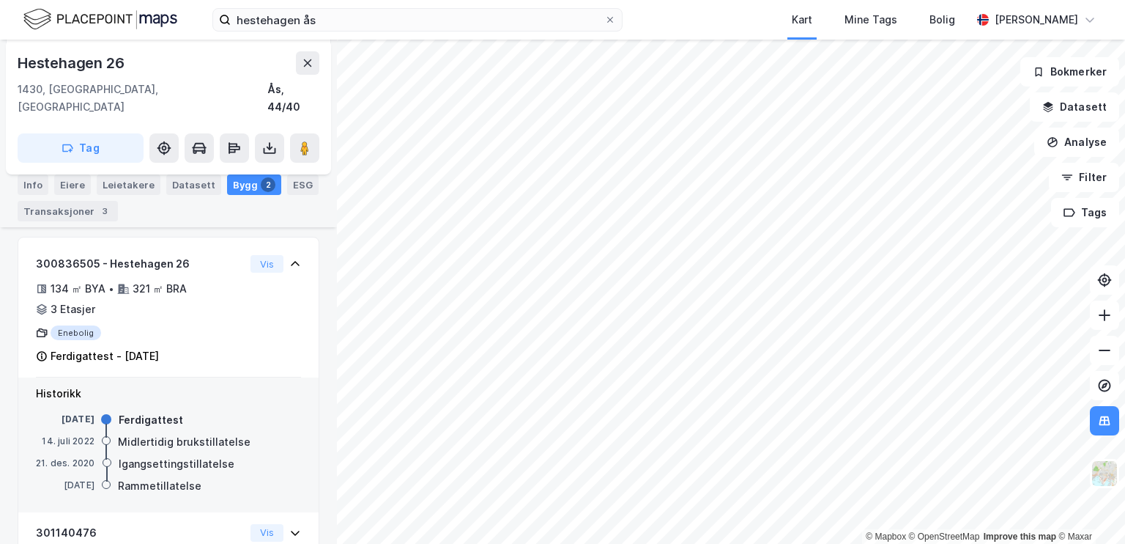
drag, startPoint x: 146, startPoint y: 13, endPoint x: 472, endPoint y: 37, distance: 326.9
click at [472, 37] on div "hestehagen ås Kart Mine Tags Bolig [PERSON_NAME]" at bounding box center [562, 20] width 1125 height 40
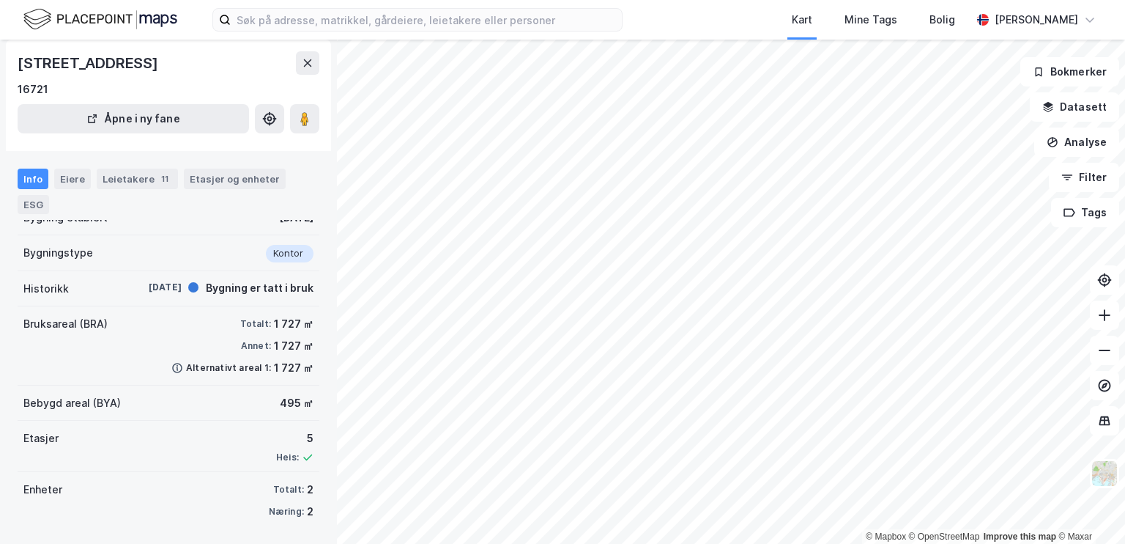
scroll to position [92, 0]
